Goal: Information Seeking & Learning: Learn about a topic

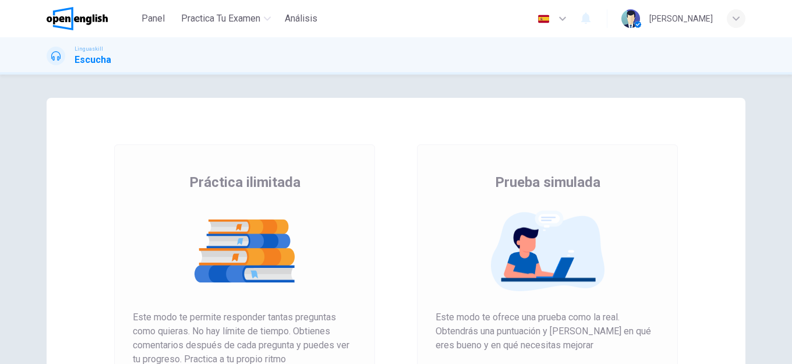
scroll to position [175, 0]
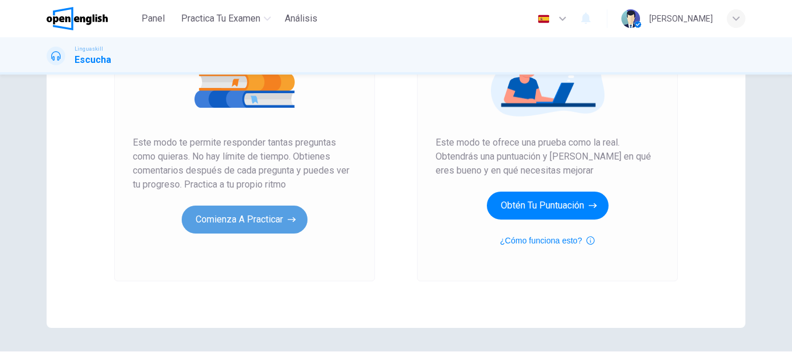
click at [244, 219] on button "Comienza a practicar" at bounding box center [245, 219] width 126 height 28
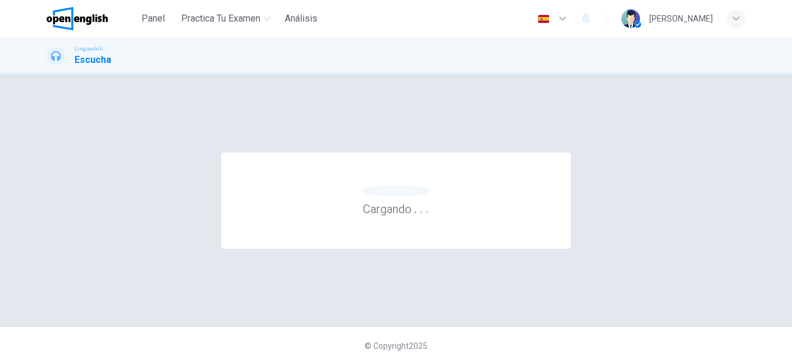
scroll to position [0, 0]
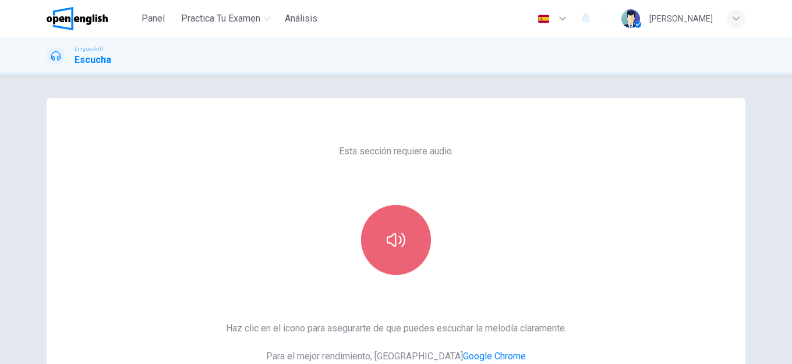
click at [390, 232] on icon "button" at bounding box center [395, 239] width 19 height 19
click at [386, 232] on icon "button" at bounding box center [395, 239] width 19 height 19
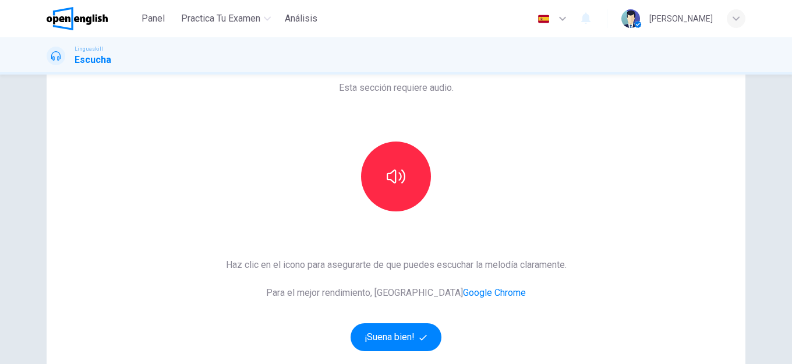
scroll to position [116, 0]
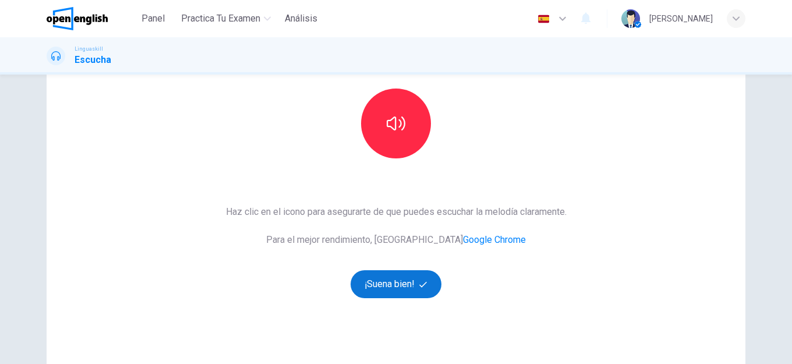
click at [402, 278] on button "¡Suena bien!" at bounding box center [395, 284] width 91 height 28
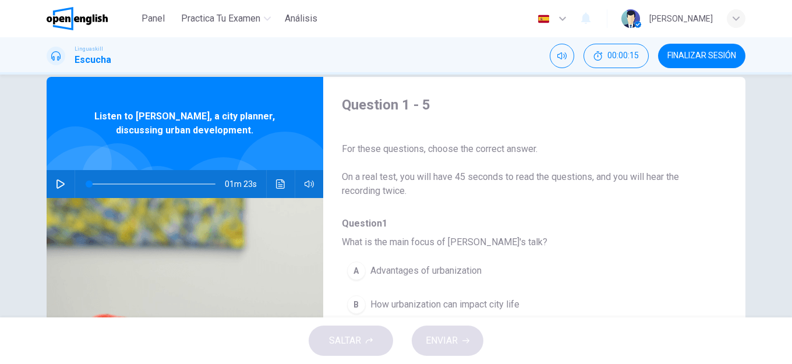
scroll to position [0, 0]
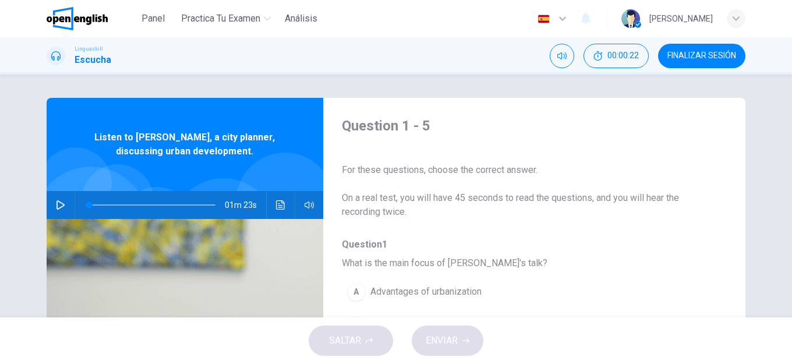
click at [58, 203] on icon "button" at bounding box center [60, 204] width 9 height 9
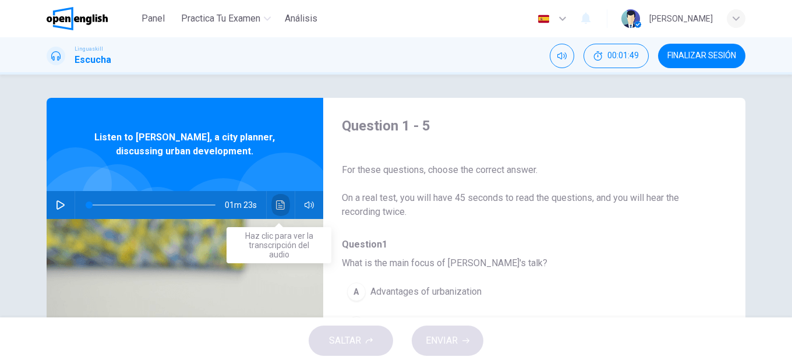
click at [279, 203] on icon "Haz clic para ver la transcripción del audio" at bounding box center [280, 204] width 9 height 9
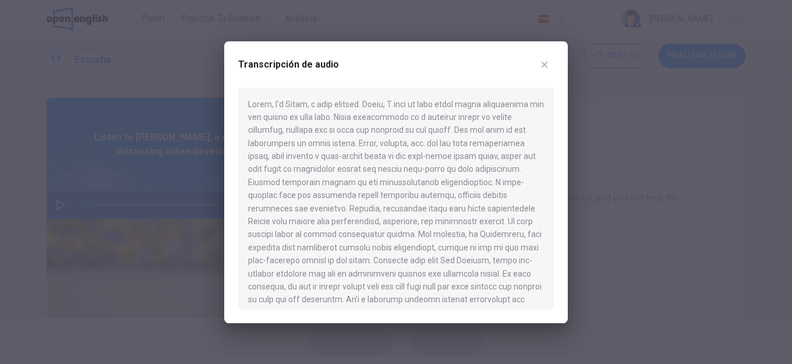
click at [54, 207] on div at bounding box center [396, 182] width 792 height 364
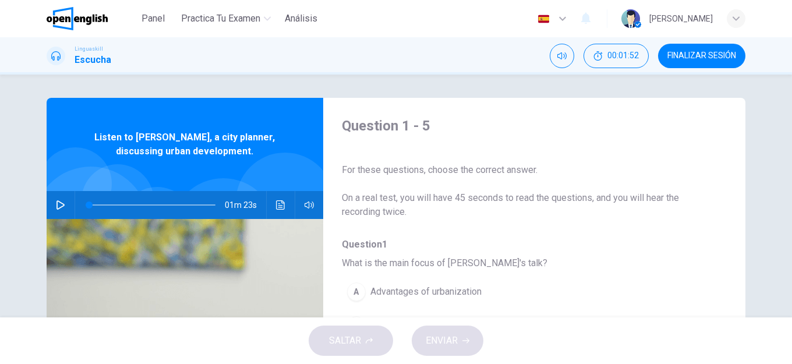
click at [56, 205] on icon "button" at bounding box center [60, 204] width 9 height 9
click at [274, 205] on button "Haz clic para ver la transcripción del audio" at bounding box center [280, 205] width 19 height 28
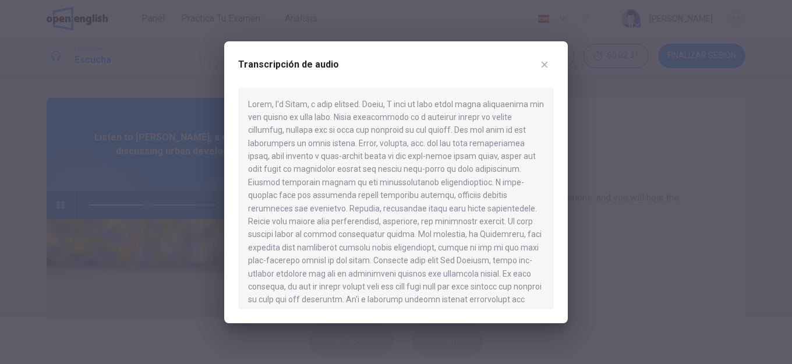
scroll to position [20, 0]
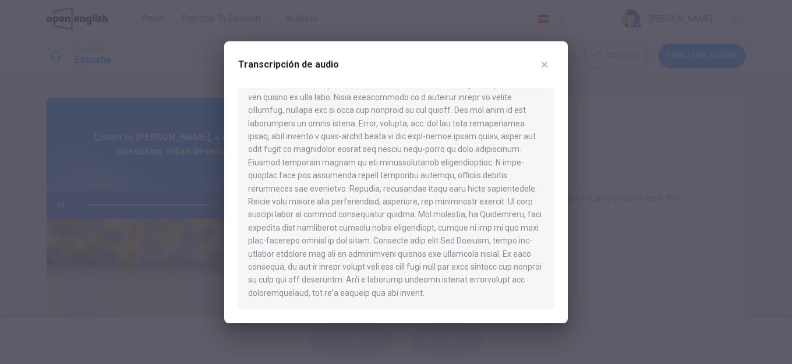
type input "*"
click at [548, 70] on button "button" at bounding box center [544, 64] width 19 height 19
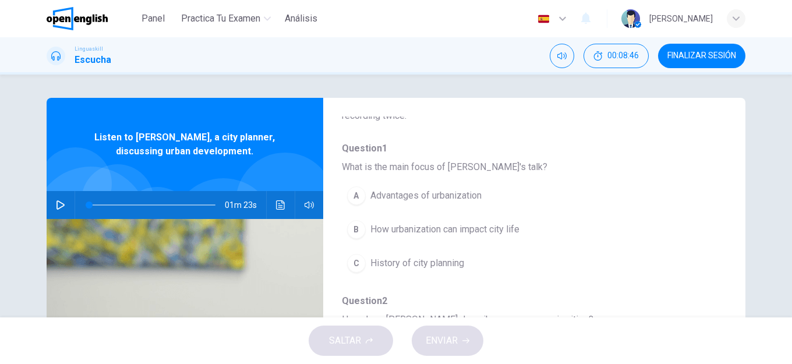
scroll to position [116, 0]
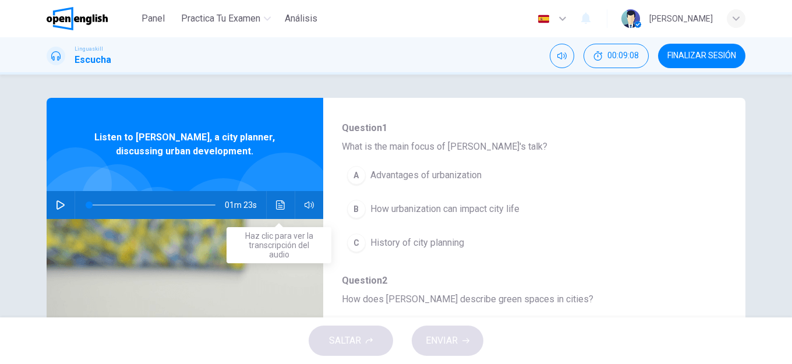
click at [281, 207] on icon "Haz clic para ver la transcripción del audio" at bounding box center [280, 204] width 9 height 9
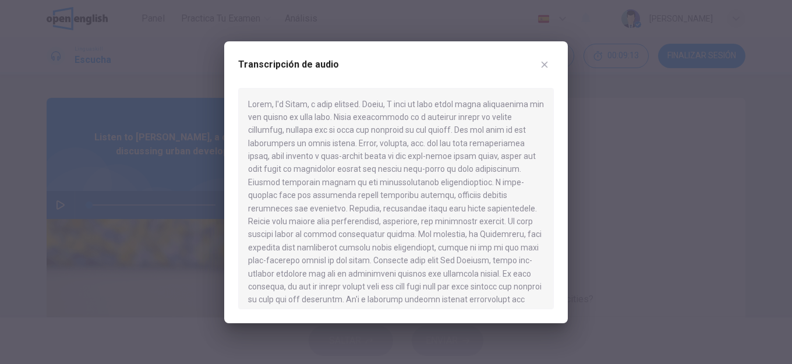
click at [541, 62] on icon "button" at bounding box center [544, 64] width 6 height 6
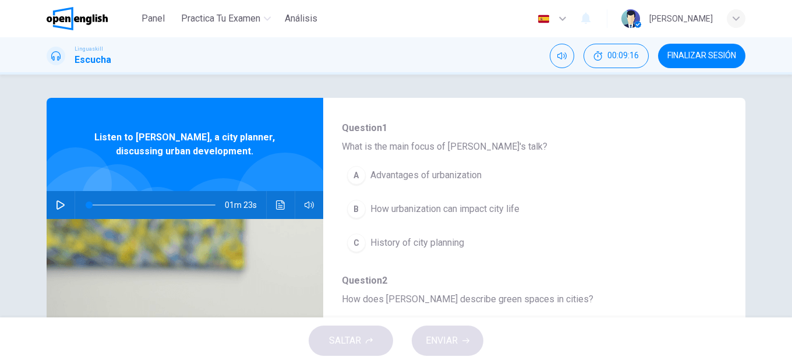
click at [452, 207] on span "How urbanization can impact city life" at bounding box center [444, 209] width 149 height 14
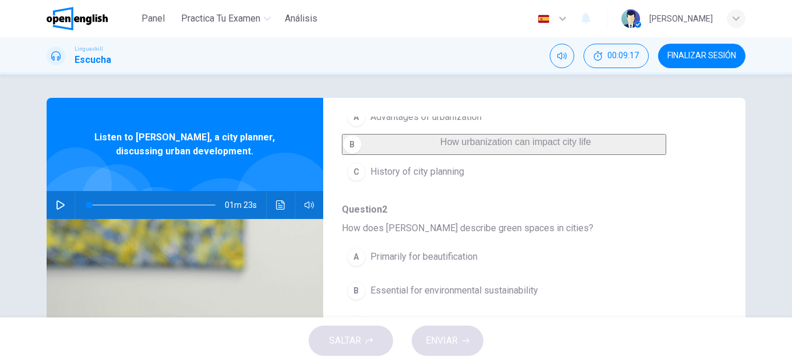
scroll to position [233, 0]
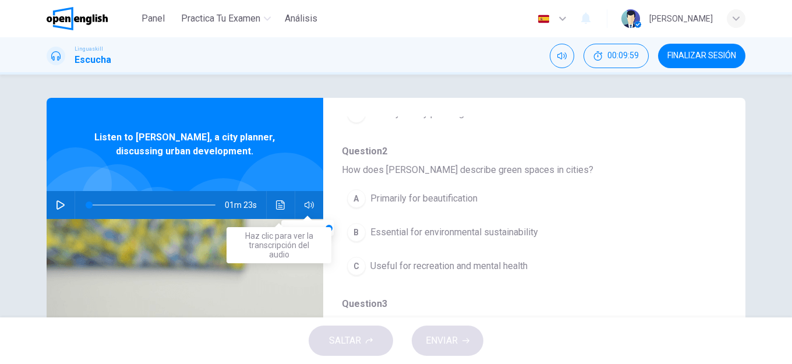
click at [279, 198] on button "Haz clic para ver la transcripción del audio" at bounding box center [280, 205] width 19 height 28
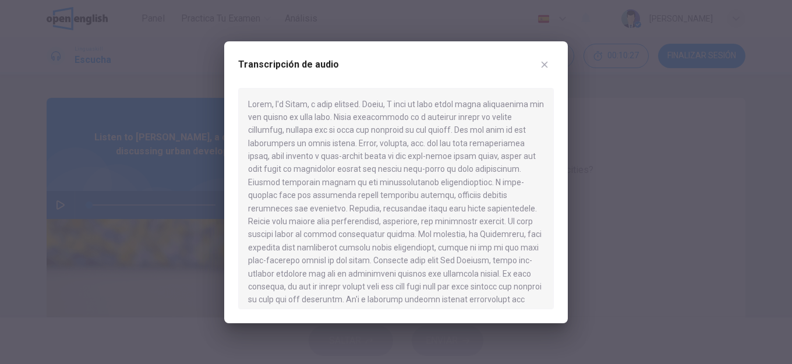
click at [541, 63] on icon "button" at bounding box center [544, 64] width 9 height 9
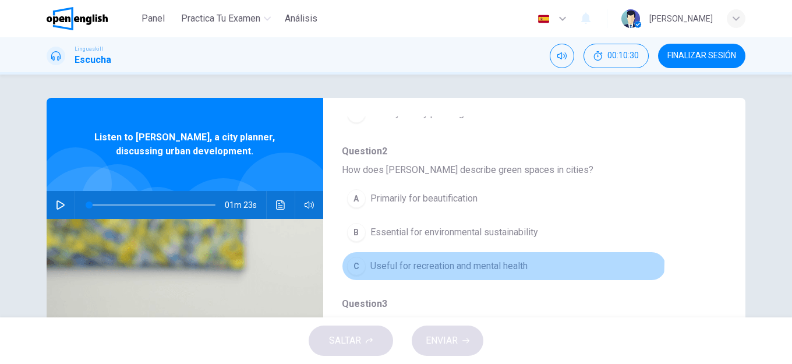
click at [496, 273] on span "Useful for recreation and mental health" at bounding box center [448, 266] width 157 height 14
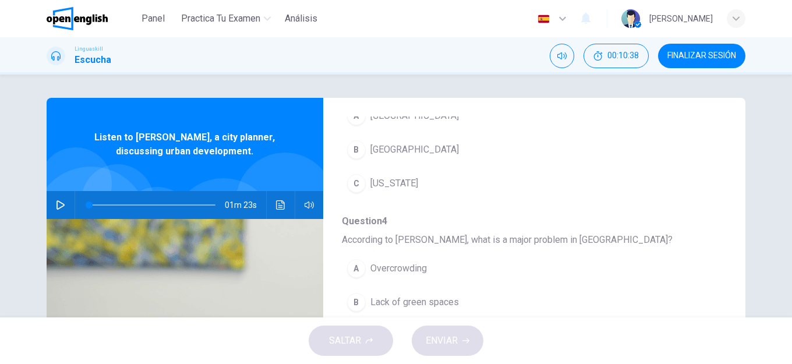
scroll to position [466, 0]
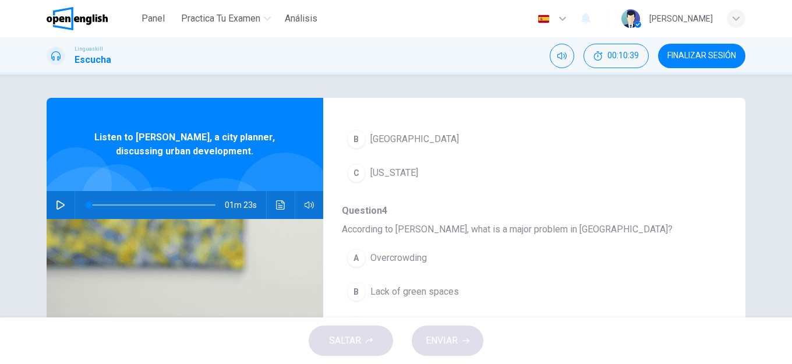
click at [409, 146] on span "[GEOGRAPHIC_DATA]" at bounding box center [414, 139] width 88 height 14
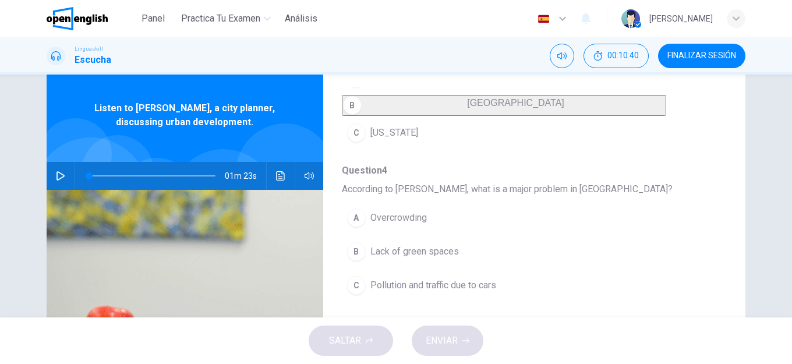
scroll to position [58, 0]
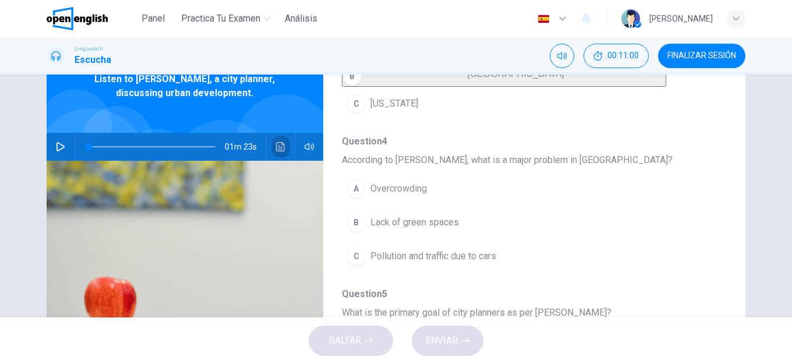
click at [281, 146] on icon "Haz clic para ver la transcripción del audio" at bounding box center [280, 146] width 9 height 9
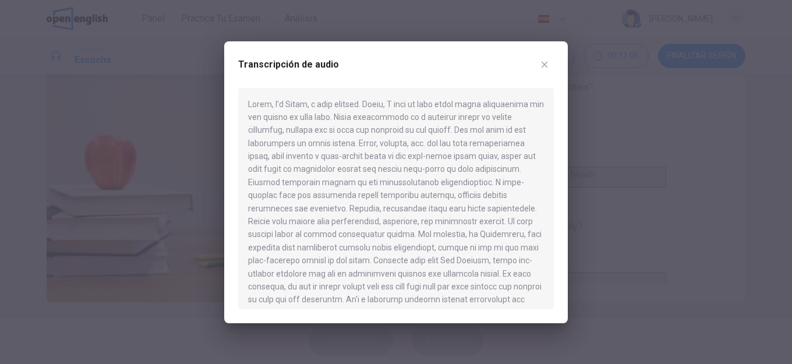
scroll to position [118, 0]
click at [546, 63] on icon "button" at bounding box center [544, 64] width 9 height 9
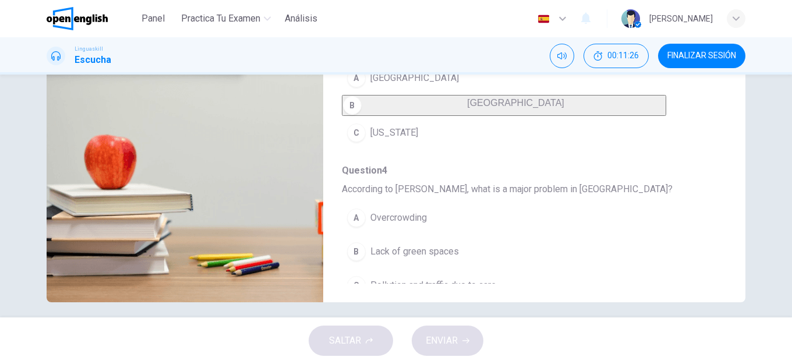
scroll to position [351, 0]
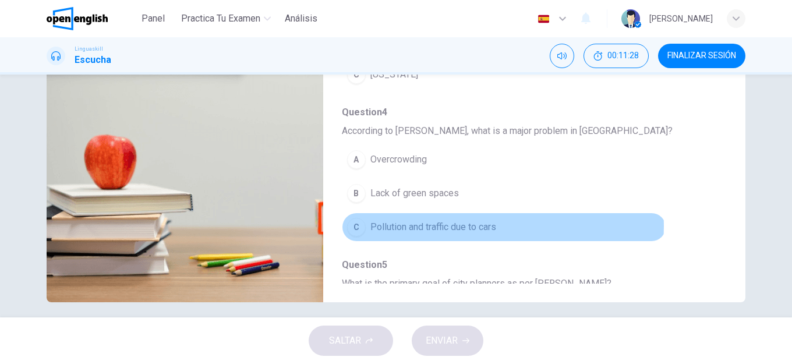
click at [473, 234] on span "Pollution and traffic due to cars" at bounding box center [433, 227] width 126 height 14
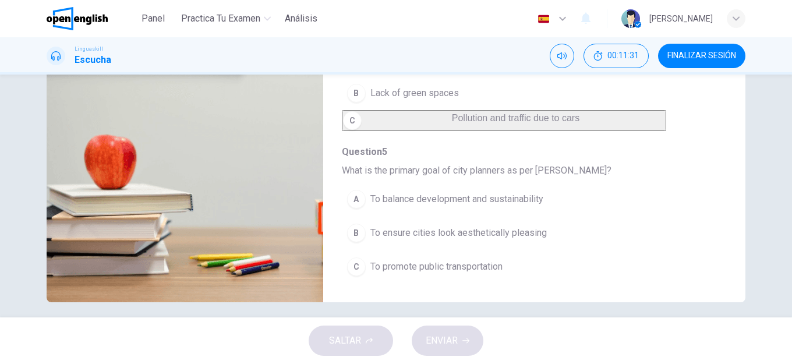
scroll to position [208, 0]
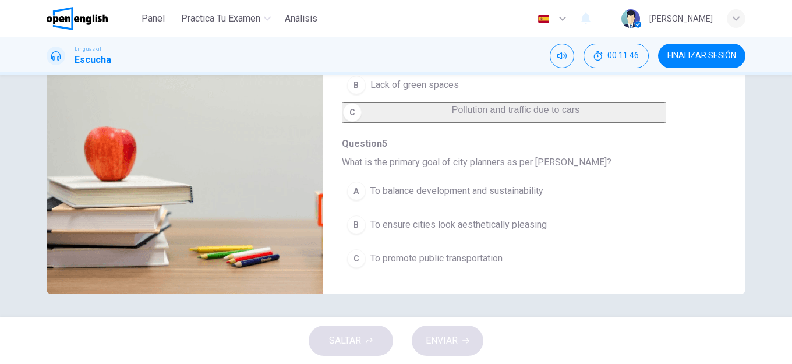
drag, startPoint x: 558, startPoint y: 165, endPoint x: 481, endPoint y: 170, distance: 77.6
drag, startPoint x: 474, startPoint y: 164, endPoint x: 555, endPoint y: 164, distance: 81.5
click at [554, 164] on span "What is the primary goal of city planners as per [PERSON_NAME]?" at bounding box center [525, 162] width 366 height 14
click at [556, 164] on span "What is the primary goal of city planners as per [PERSON_NAME]?" at bounding box center [525, 162] width 366 height 14
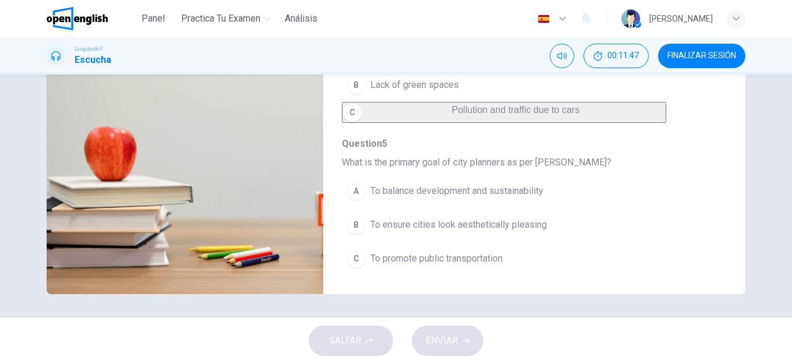
click at [556, 164] on span "What is the primary goal of city planners as per [PERSON_NAME]?" at bounding box center [525, 162] width 366 height 14
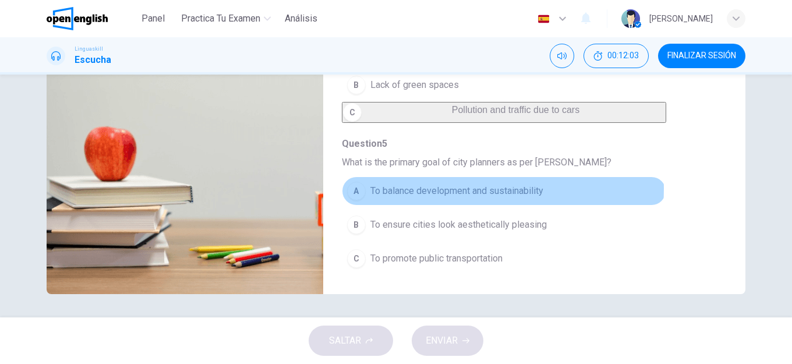
click at [435, 189] on span "To balance development and sustainability" at bounding box center [456, 191] width 173 height 14
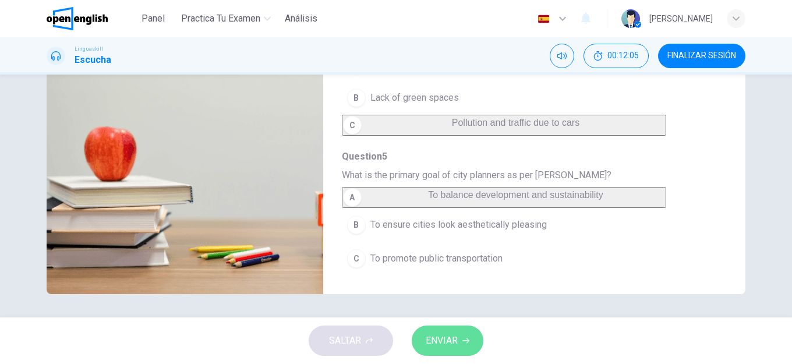
click at [467, 338] on icon "button" at bounding box center [465, 340] width 7 height 5
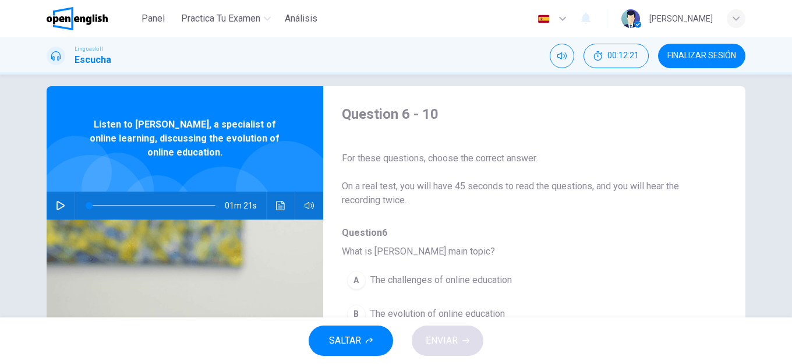
scroll to position [0, 0]
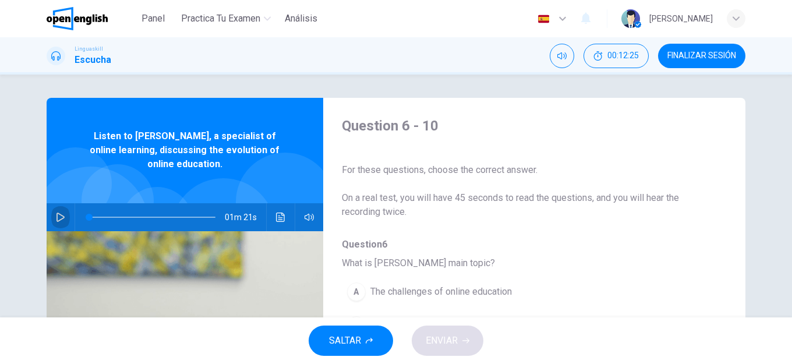
click at [57, 216] on icon "button" at bounding box center [60, 216] width 9 height 9
click at [65, 217] on button "button" at bounding box center [60, 217] width 19 height 28
drag, startPoint x: 122, startPoint y: 220, endPoint x: 77, endPoint y: 224, distance: 45.0
click at [77, 224] on div at bounding box center [150, 217] width 150 height 28
click at [65, 221] on button "button" at bounding box center [60, 217] width 19 height 28
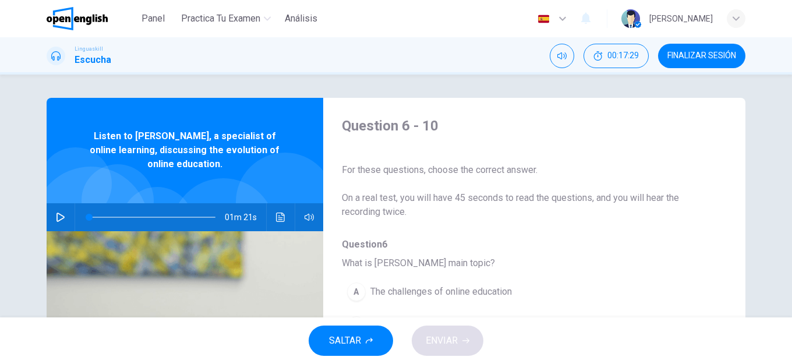
click at [61, 216] on icon "button" at bounding box center [60, 216] width 8 height 9
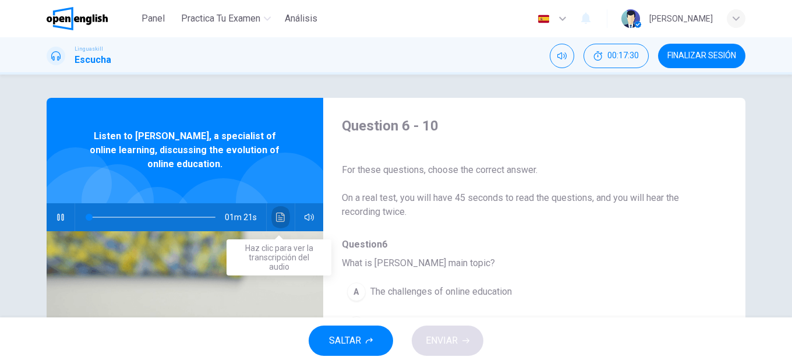
click at [279, 214] on icon "Haz clic para ver la transcripción del audio" at bounding box center [280, 216] width 9 height 9
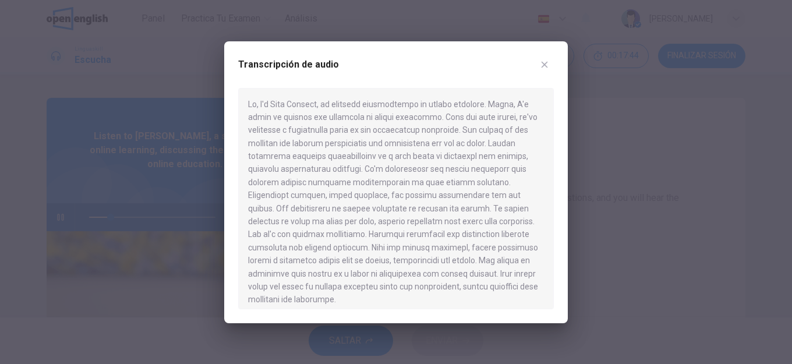
click at [349, 178] on div at bounding box center [395, 198] width 315 height 221
drag, startPoint x: 367, startPoint y: 174, endPoint x: 441, endPoint y: 206, distance: 80.0
click at [441, 206] on div at bounding box center [395, 198] width 315 height 221
type input "*"
drag, startPoint x: 428, startPoint y: 101, endPoint x: 392, endPoint y: 78, distance: 42.9
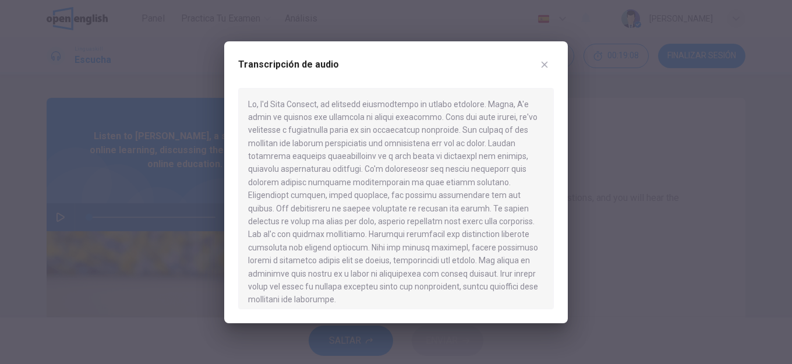
click at [452, 134] on div at bounding box center [395, 198] width 315 height 221
